Goal: Task Accomplishment & Management: Manage account settings

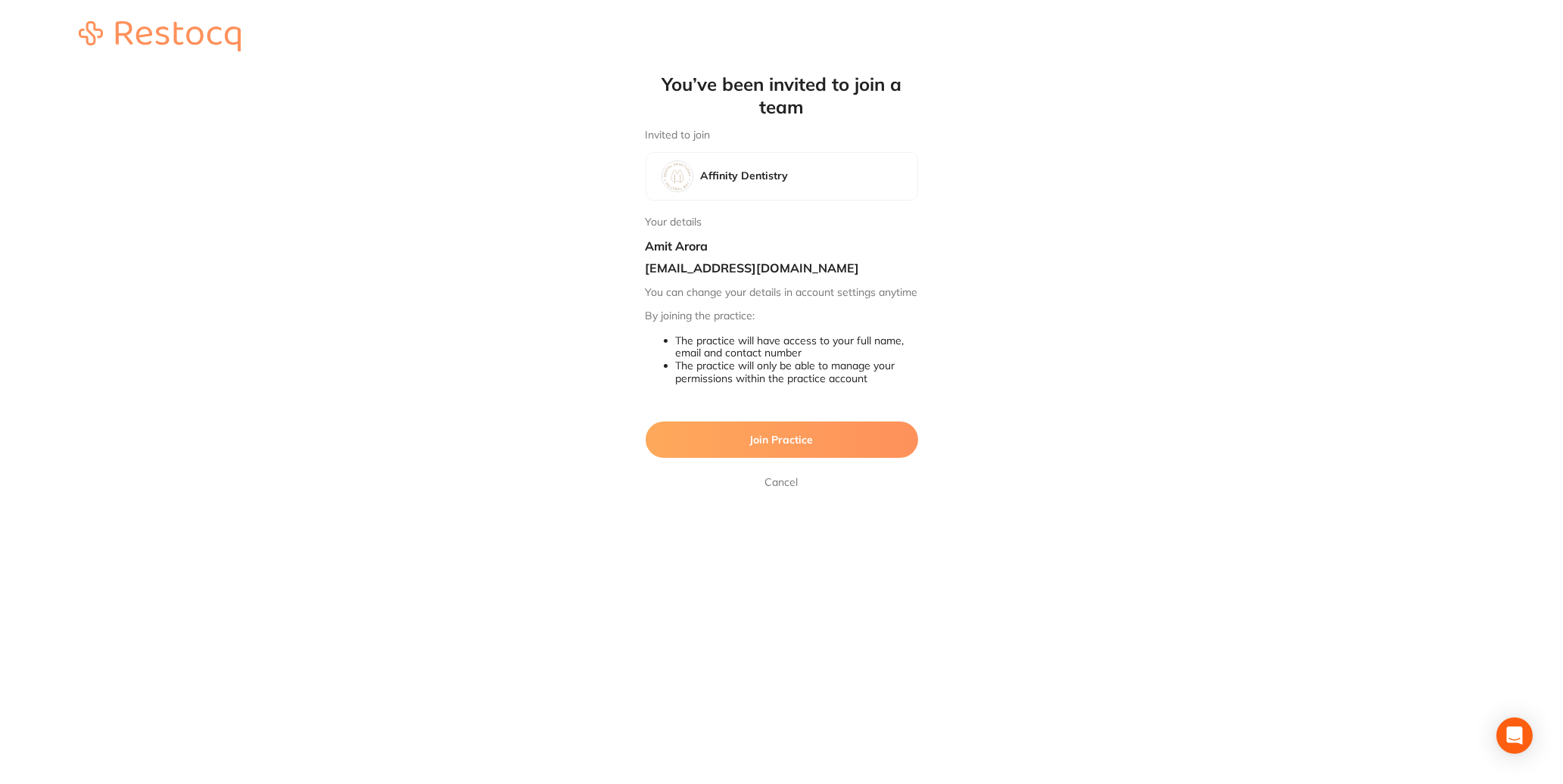
click at [797, 458] on button "Join Practice" at bounding box center [781, 440] width 272 height 36
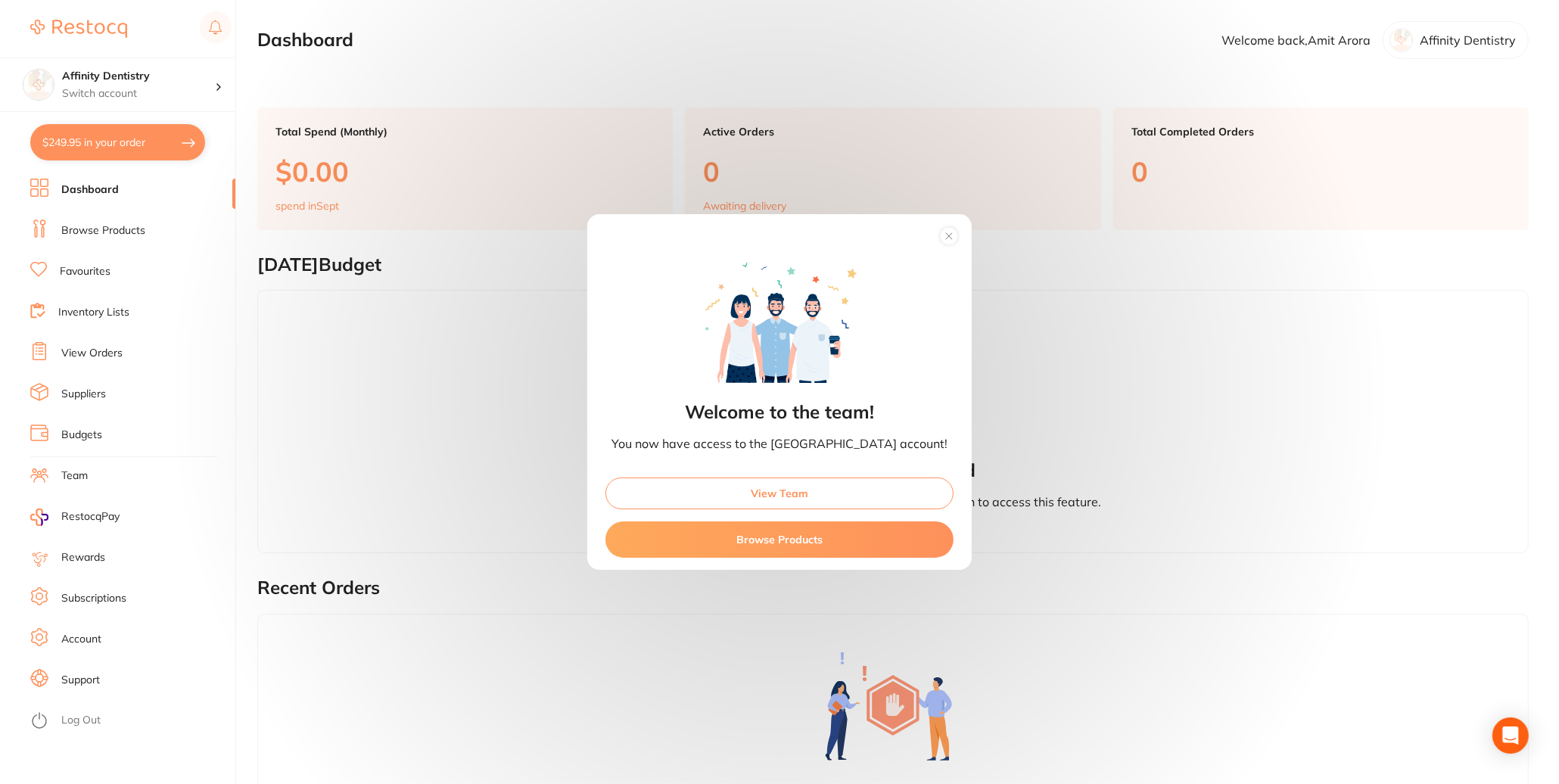
click at [958, 231] on circle at bounding box center [949, 237] width 17 height 17
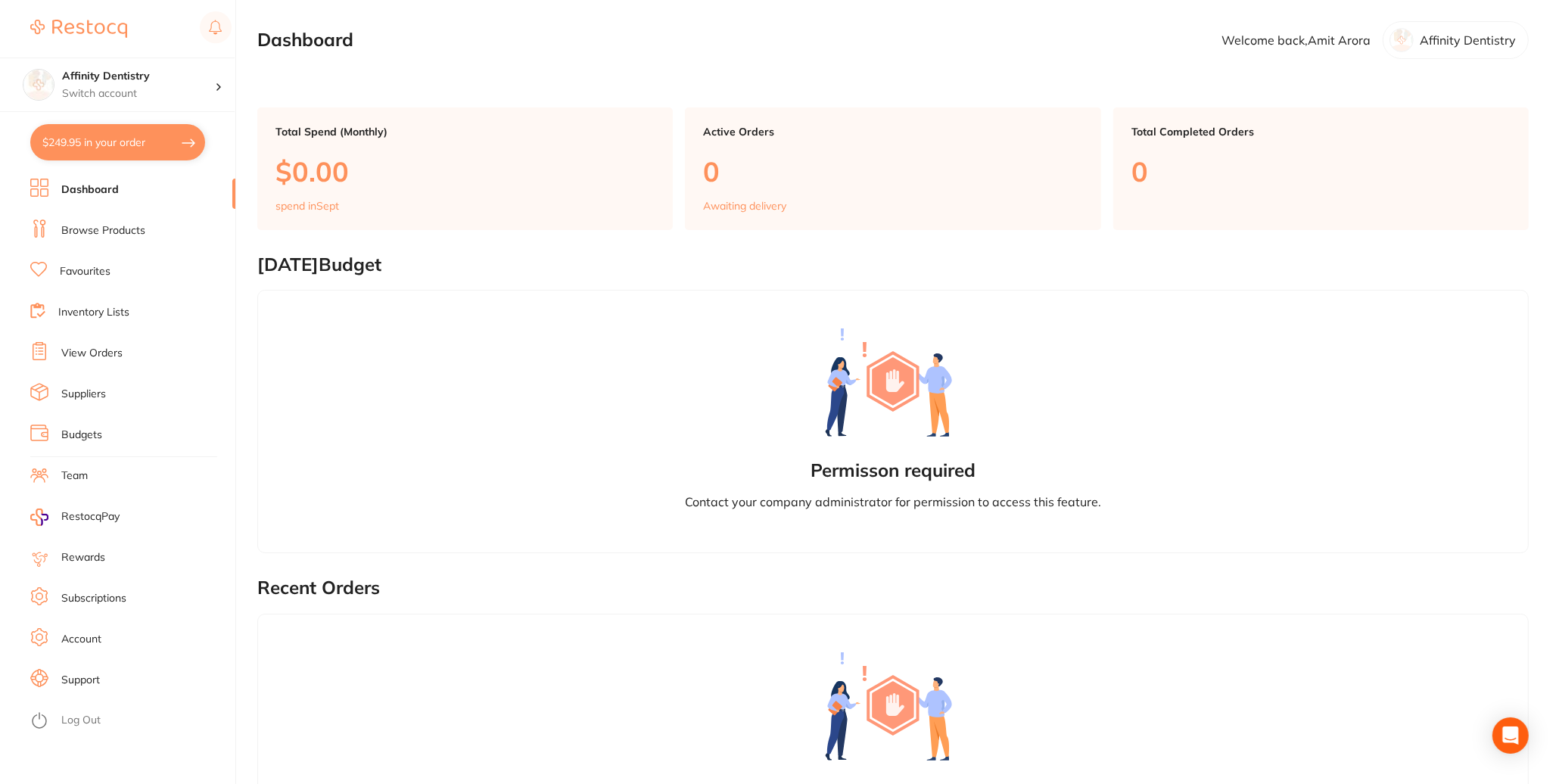
click at [1420, 47] on p "Affinity Dentistry" at bounding box center [1468, 40] width 96 height 14
click at [177, 87] on p "Switch account" at bounding box center [138, 94] width 153 height 16
click at [118, 133] on h4 "Weston Dentistry" at bounding box center [144, 131] width 157 height 16
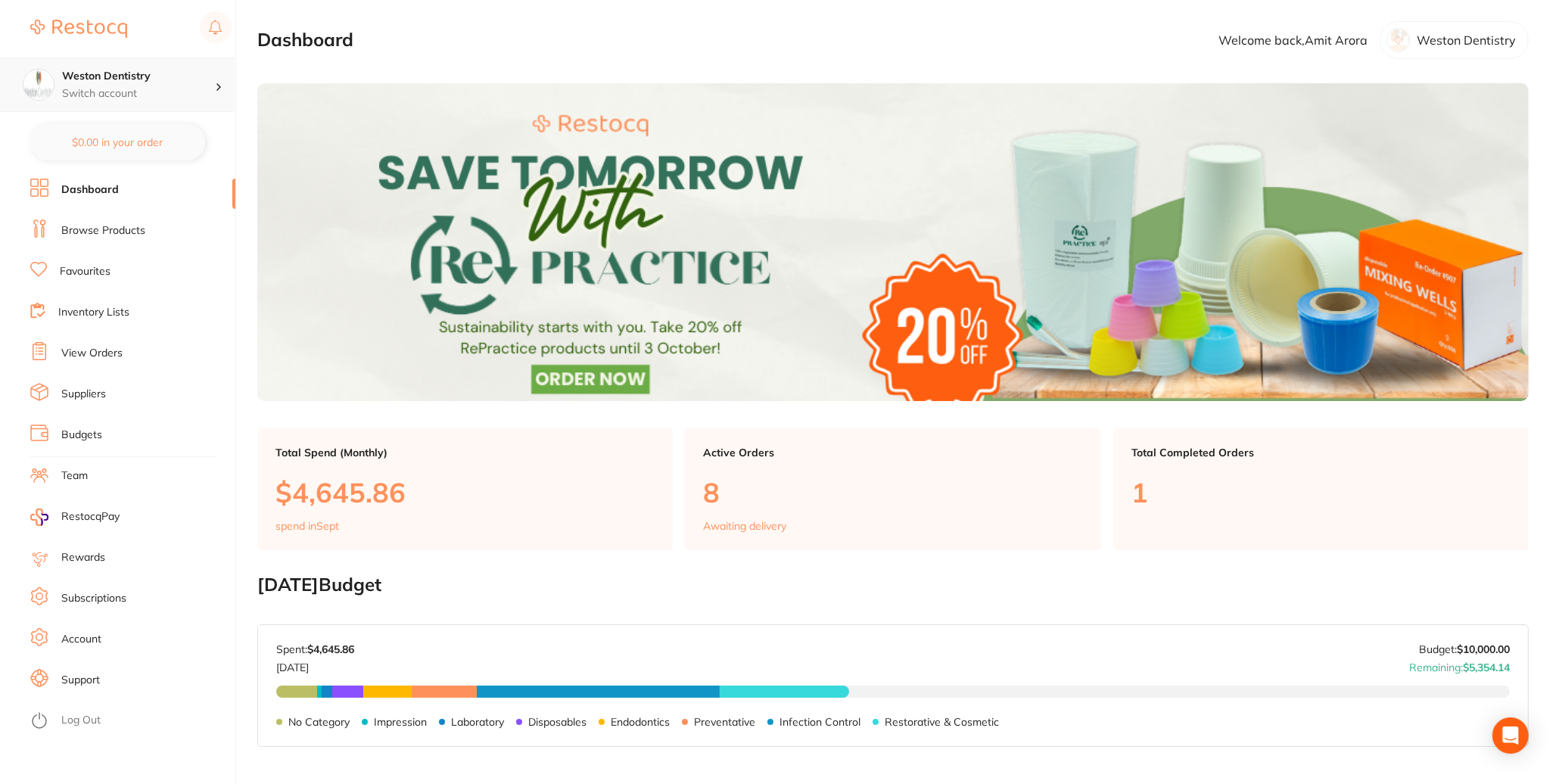
click at [163, 98] on p "Switch account" at bounding box center [138, 94] width 153 height 16
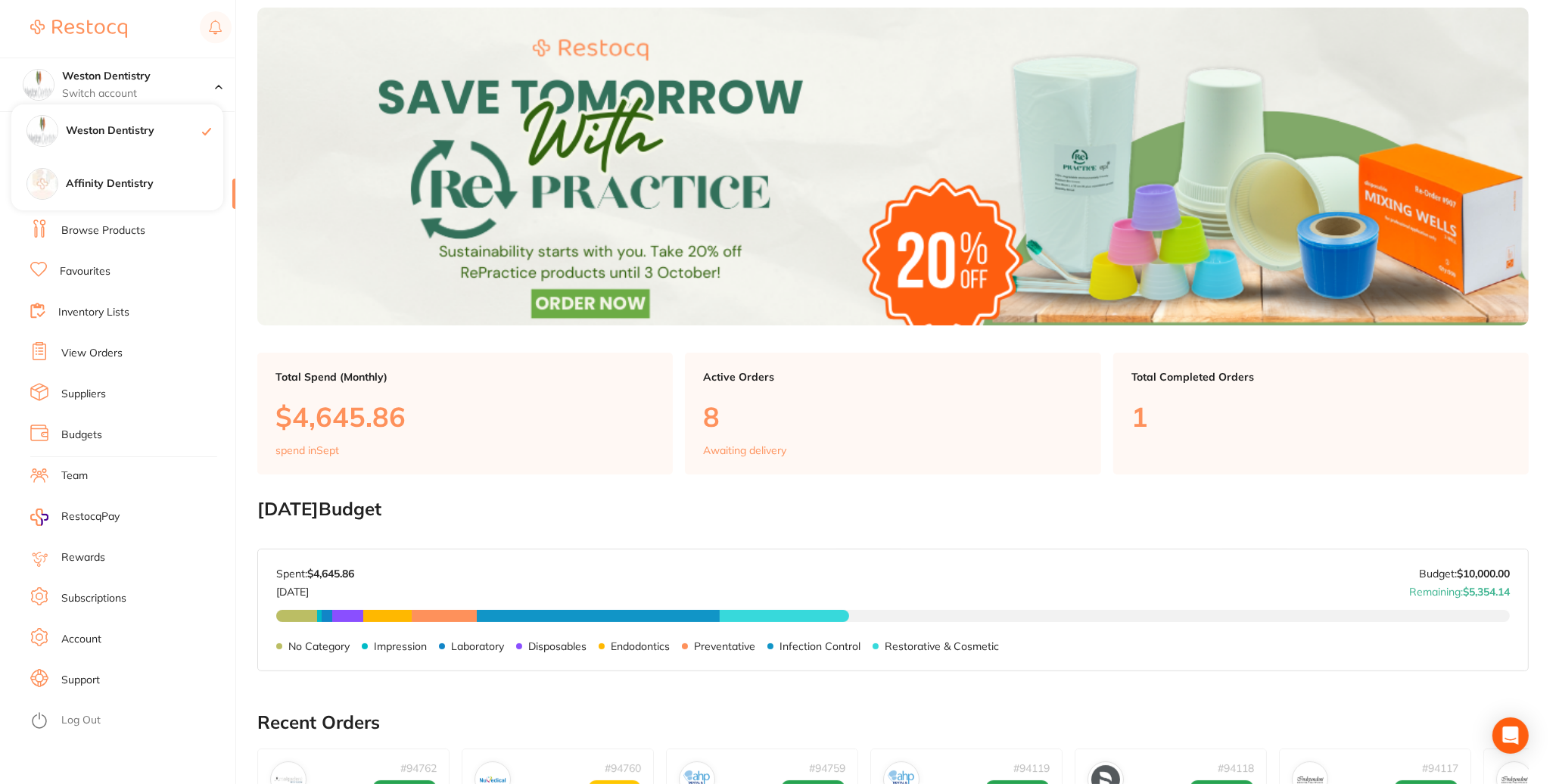
scroll to position [151, 0]
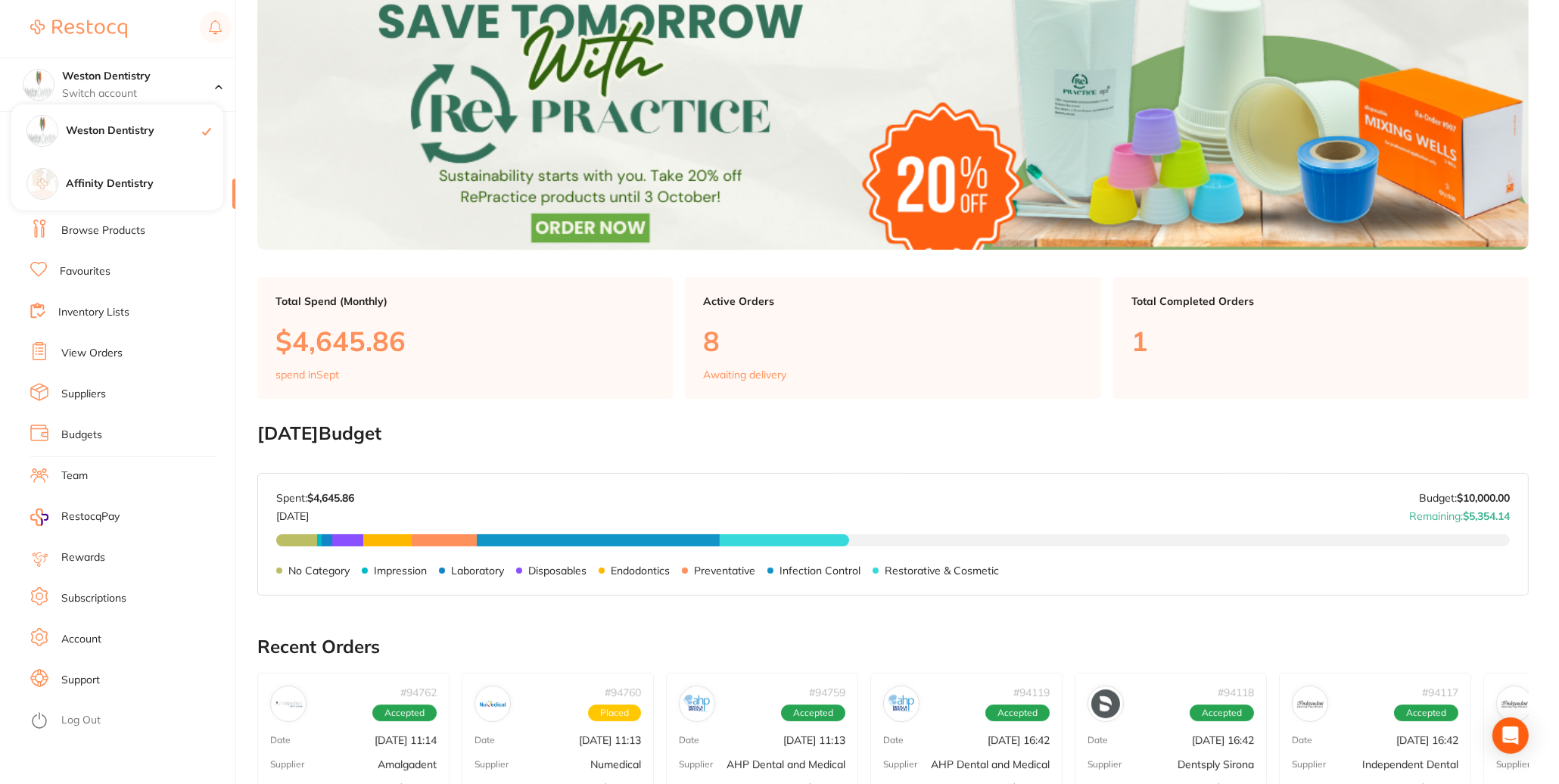
click at [239, 83] on div "$249.95 Weston Dentistry Switch account Weston Dentistry Affinity Dentistry $0.…" at bounding box center [780, 240] width 1559 height 784
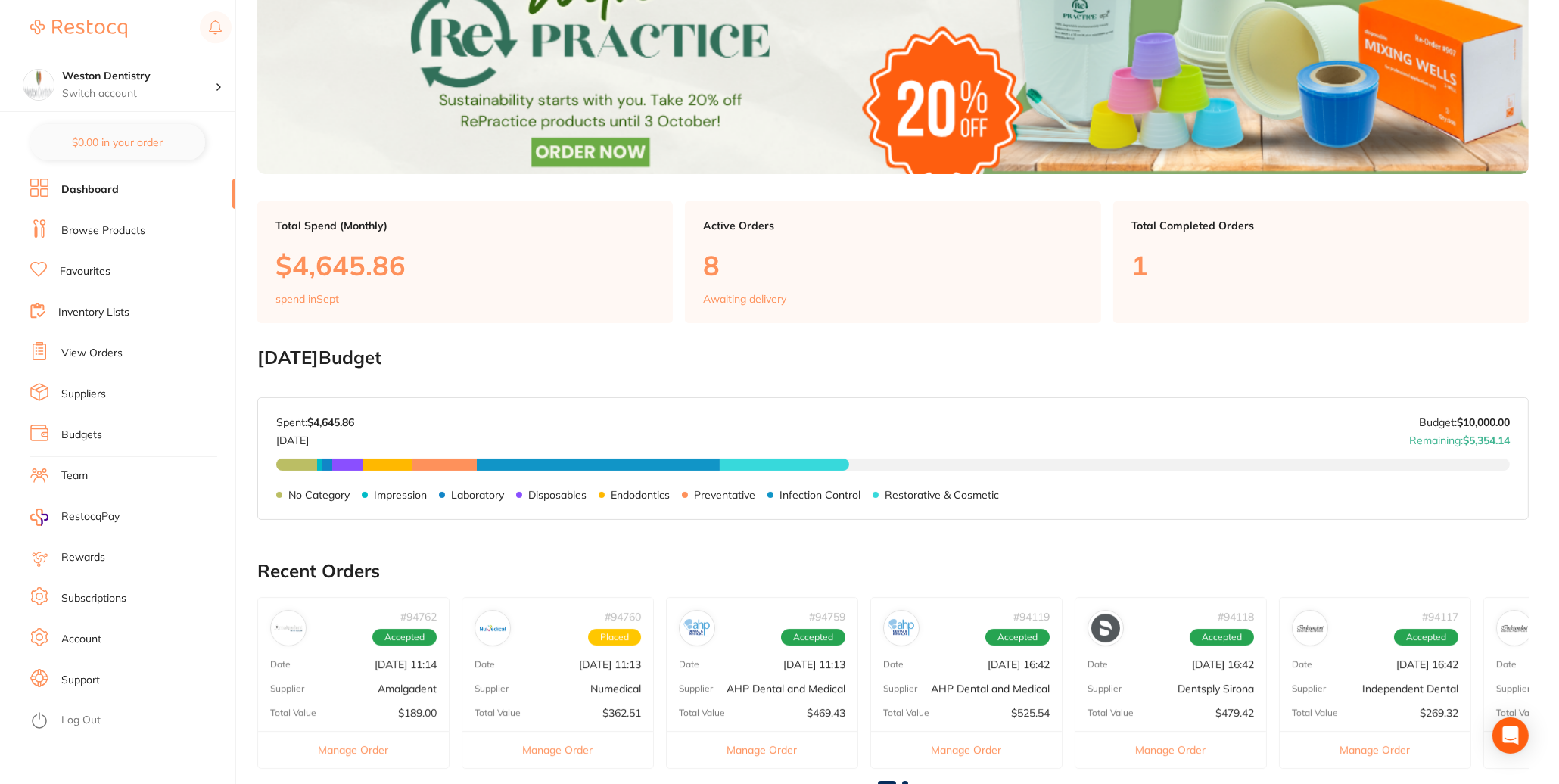
scroll to position [0, 0]
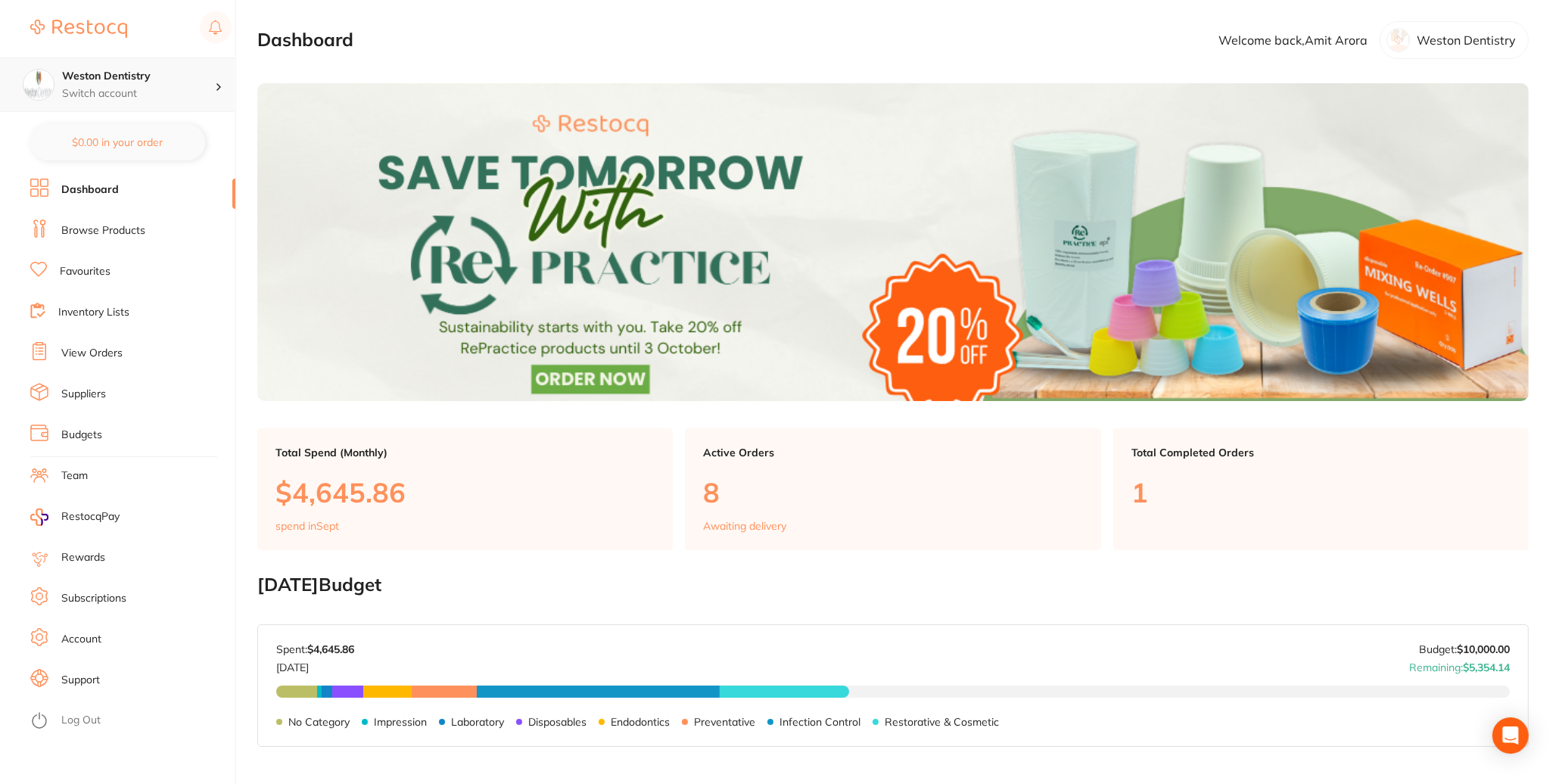
click at [105, 94] on p "Switch account" at bounding box center [138, 94] width 153 height 16
click at [116, 188] on h4 "Affinity Dentistry" at bounding box center [144, 184] width 157 height 16
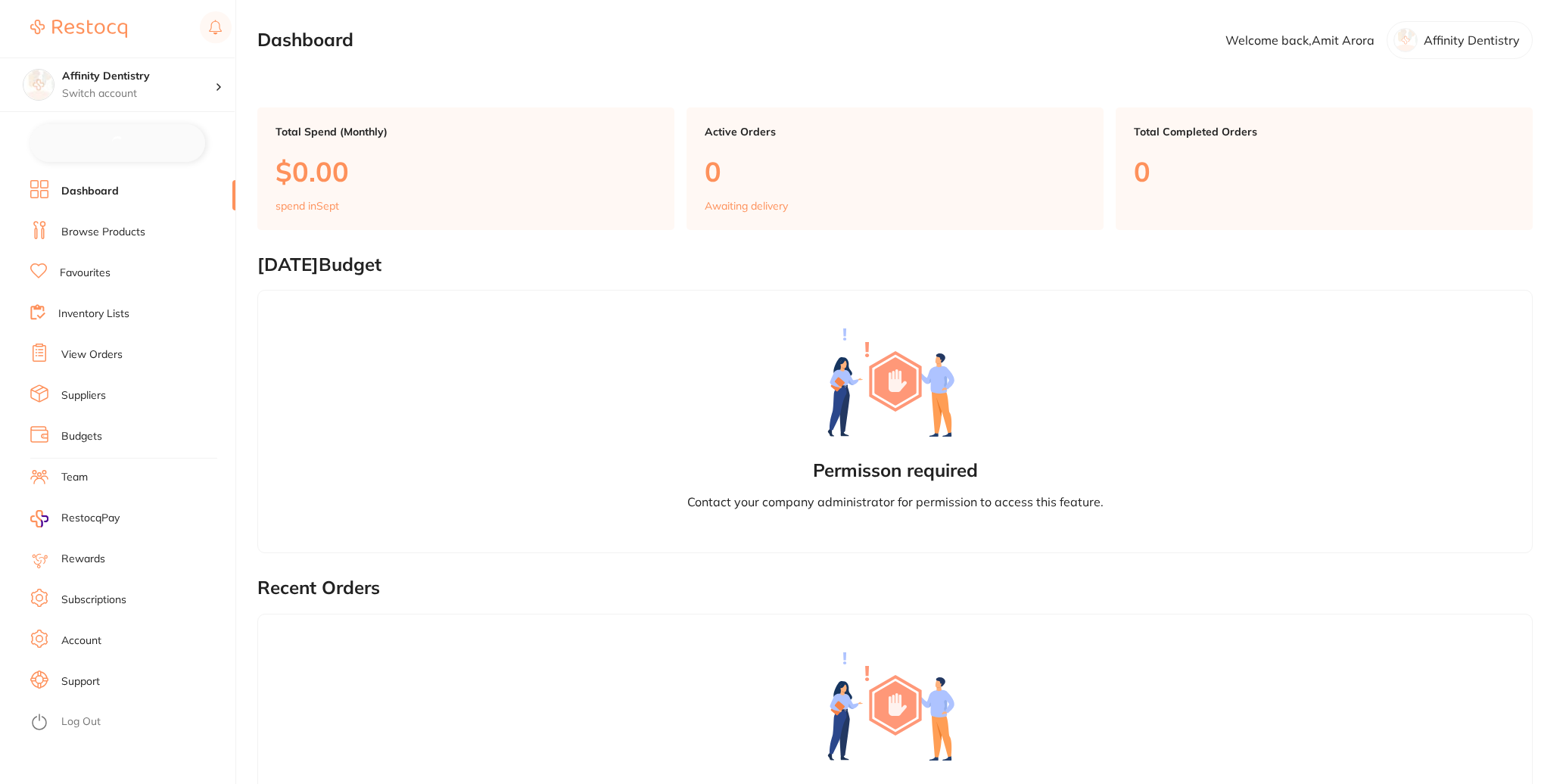
checkbox input "false"
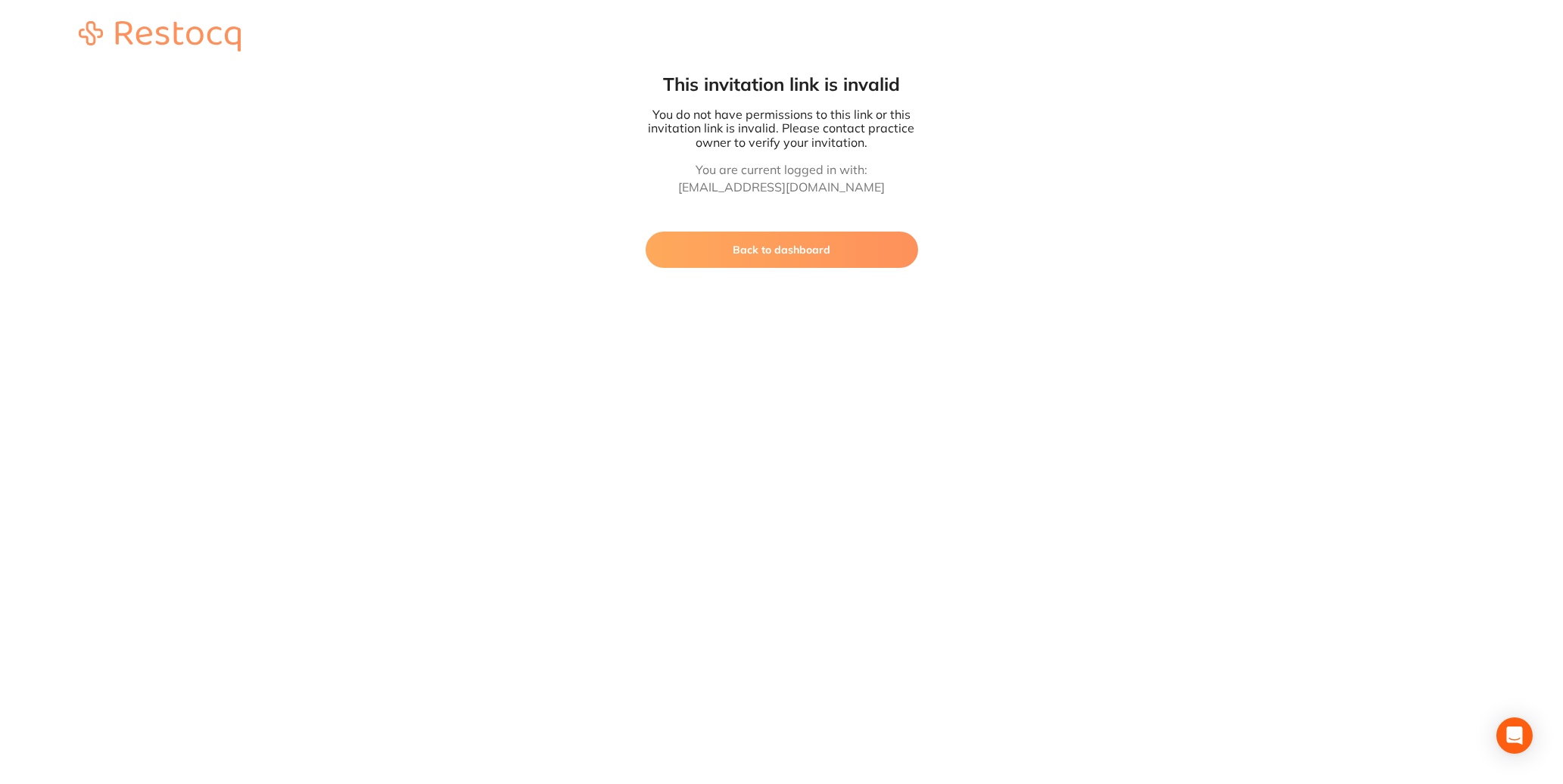
click at [726, 268] on button "Back to dashboard" at bounding box center [781, 250] width 272 height 36
